Goal: Task Accomplishment & Management: Manage account settings

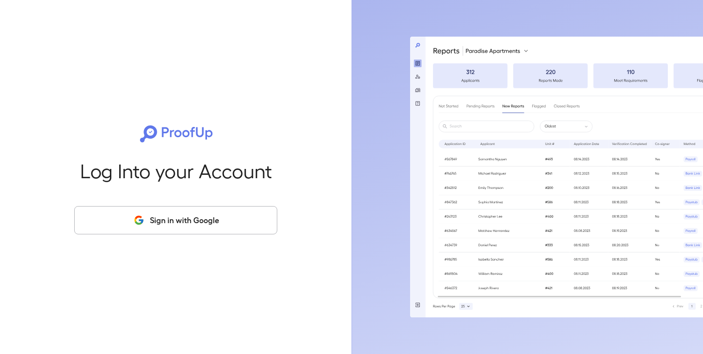
click at [217, 216] on button "Sign in with Google" at bounding box center [175, 220] width 203 height 28
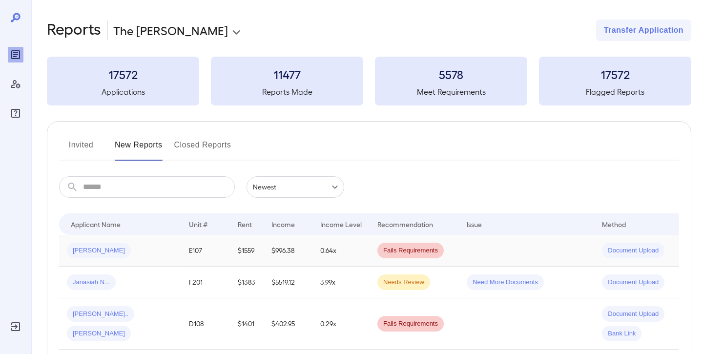
click at [202, 244] on td "E107" at bounding box center [205, 251] width 49 height 32
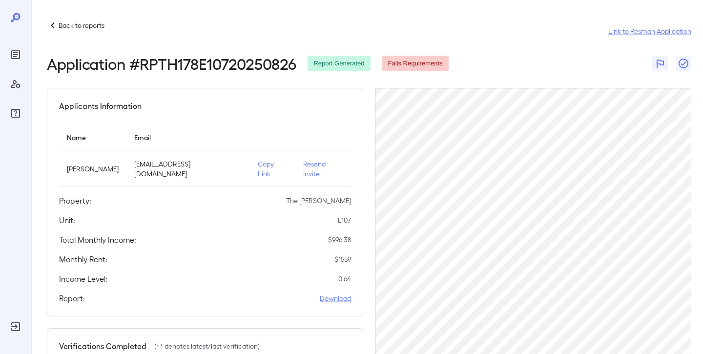
click at [55, 25] on icon at bounding box center [53, 26] width 12 height 12
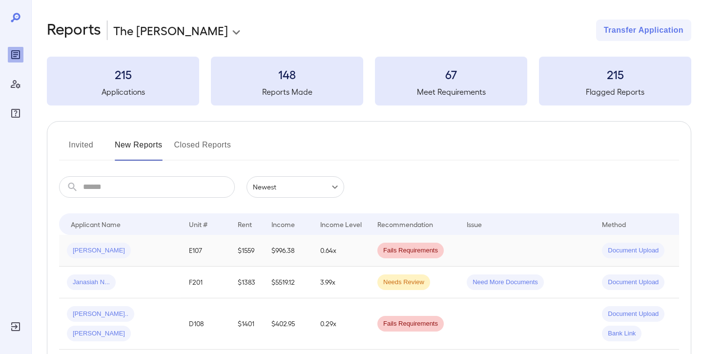
click at [182, 248] on td "E107" at bounding box center [205, 251] width 49 height 32
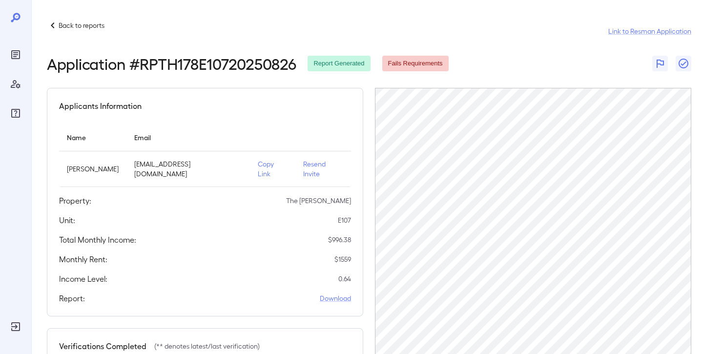
scroll to position [17, 0]
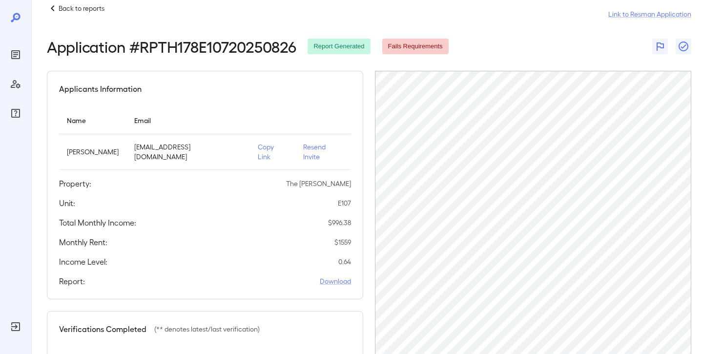
click at [258, 145] on p "Copy Link" at bounding box center [273, 152] width 30 height 20
click at [309, 148] on p "Resend Invite" at bounding box center [323, 152] width 40 height 20
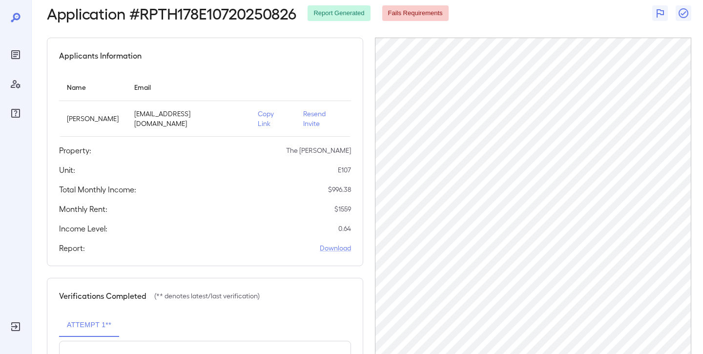
scroll to position [47, 0]
